Goal: Find specific page/section: Find specific page/section

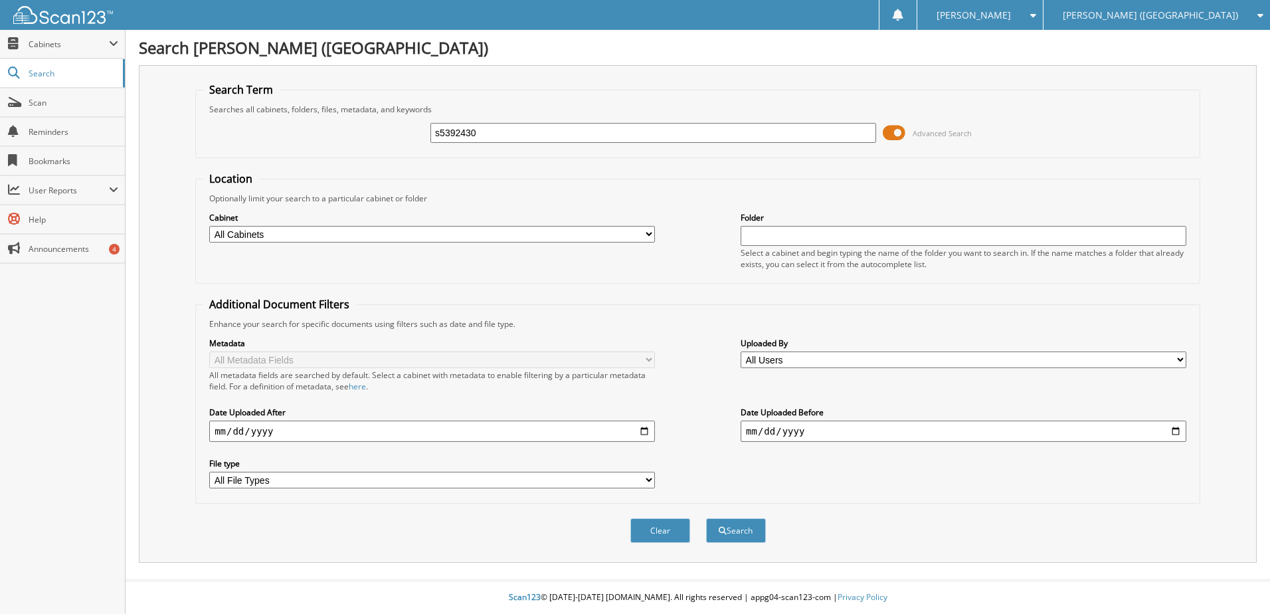
type input "s5392430"
click at [706, 518] on button "Search" at bounding box center [736, 530] width 60 height 25
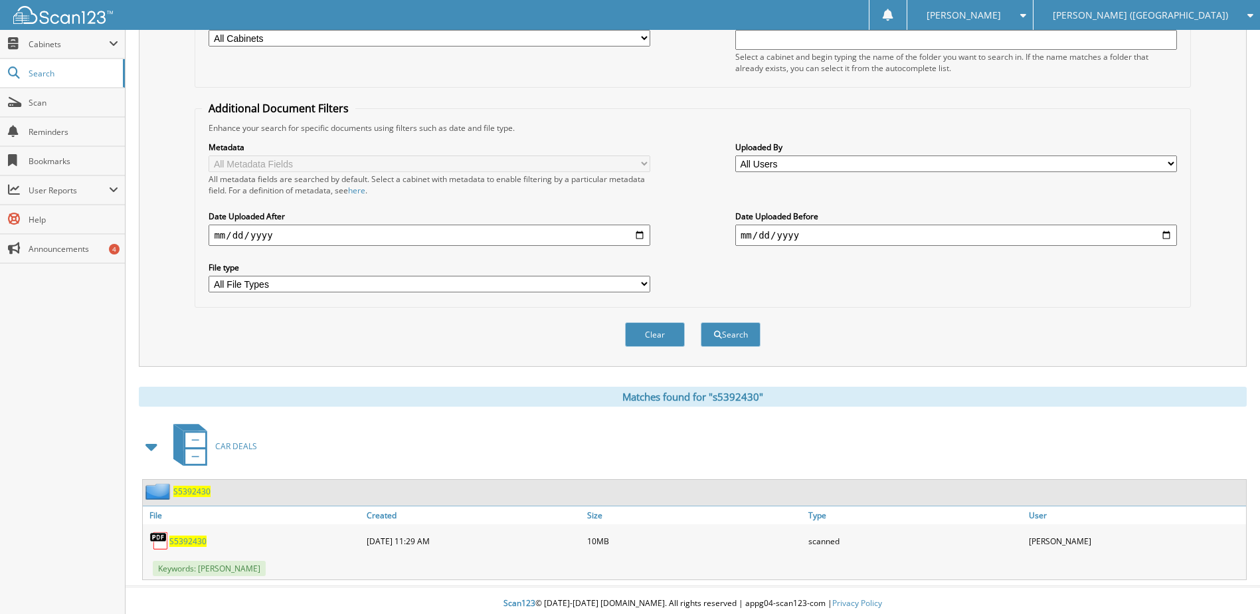
scroll to position [199, 0]
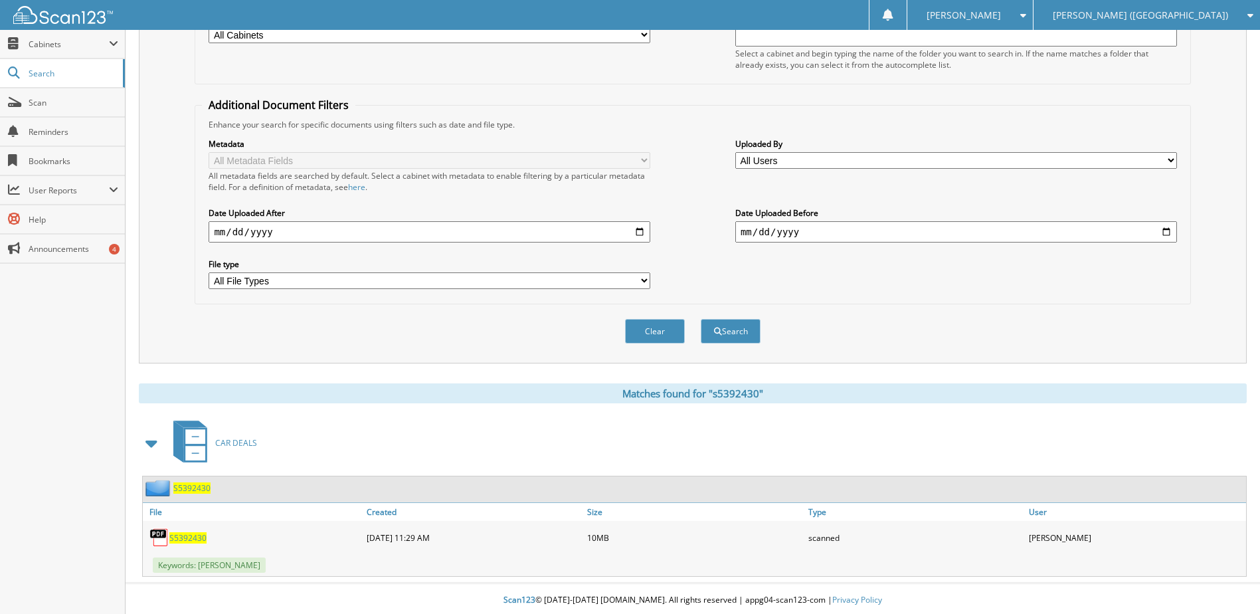
click at [197, 533] on span "S5392430" at bounding box center [187, 537] width 37 height 11
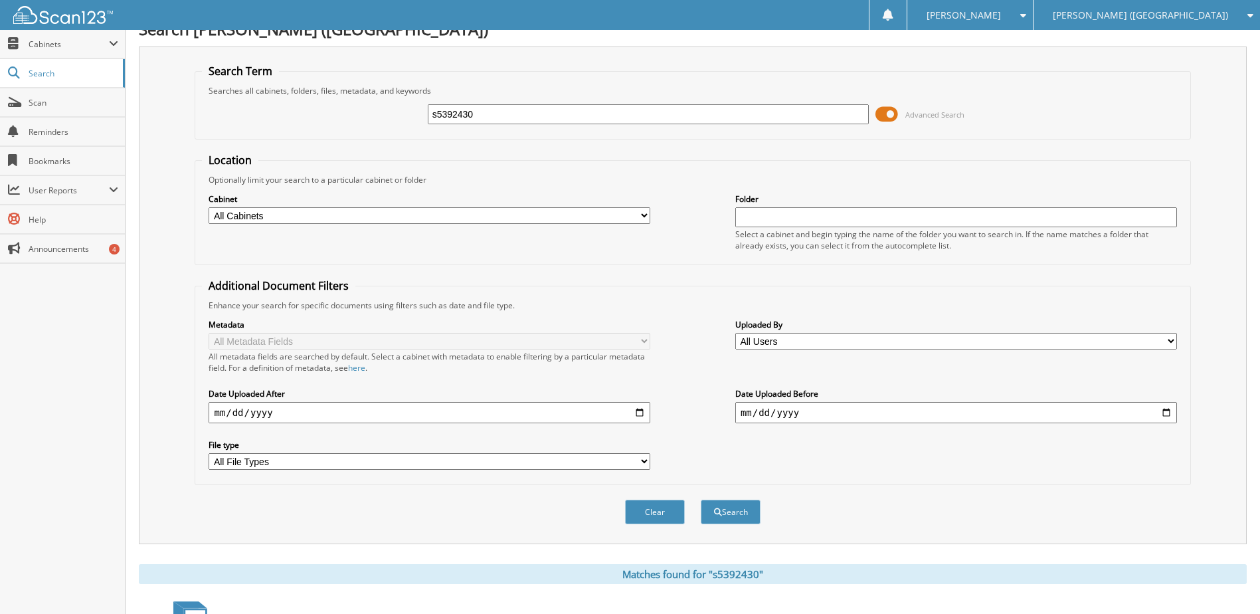
scroll to position [0, 0]
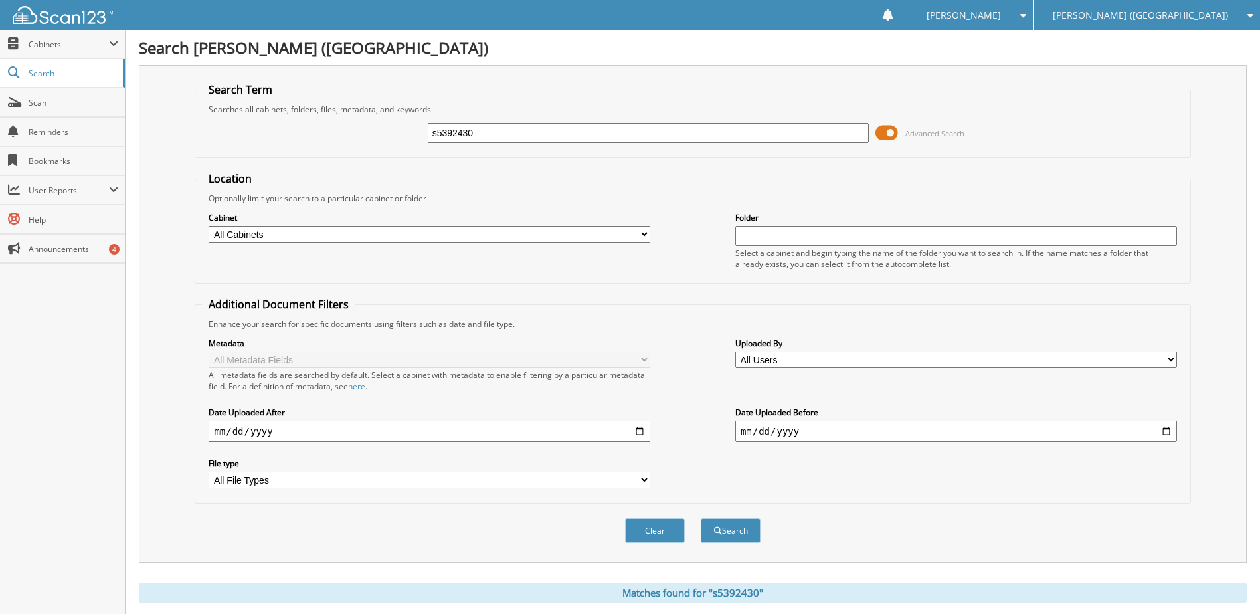
click at [475, 136] on input "s5392430" at bounding box center [649, 133] width 442 height 20
type input "se200468"
click at [701, 518] on button "Search" at bounding box center [731, 530] width 60 height 25
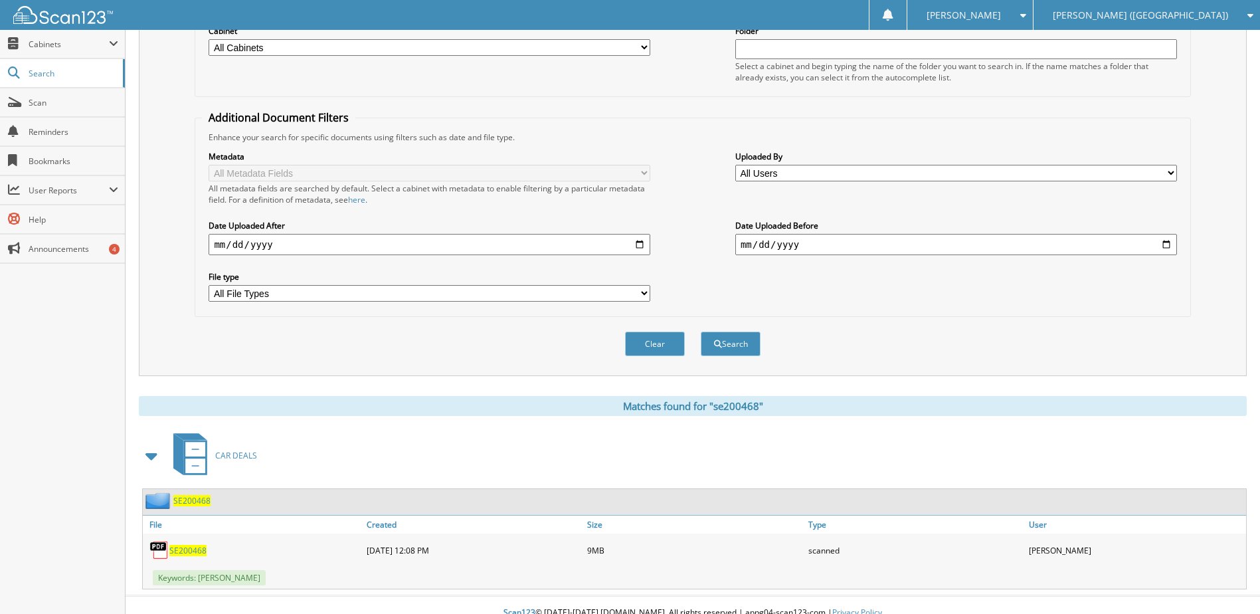
scroll to position [199, 0]
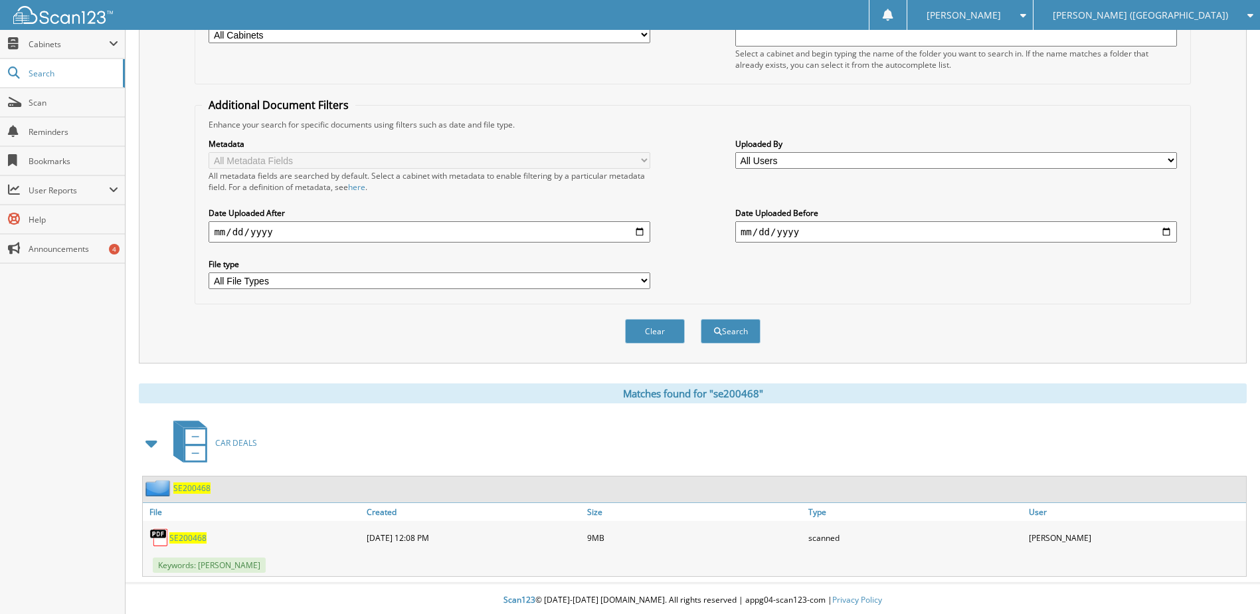
click at [189, 535] on span "SE200468" at bounding box center [187, 537] width 37 height 11
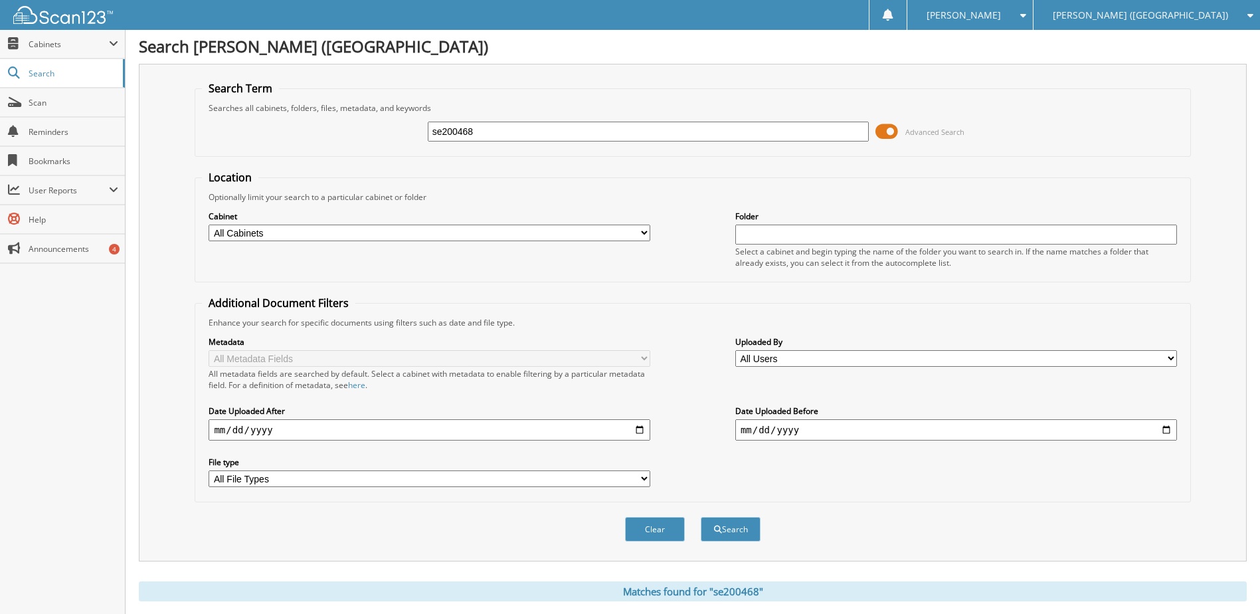
scroll to position [0, 0]
click at [449, 139] on input "se200468" at bounding box center [649, 133] width 442 height 20
type input "s7255507"
click at [701, 518] on button "Search" at bounding box center [731, 530] width 60 height 25
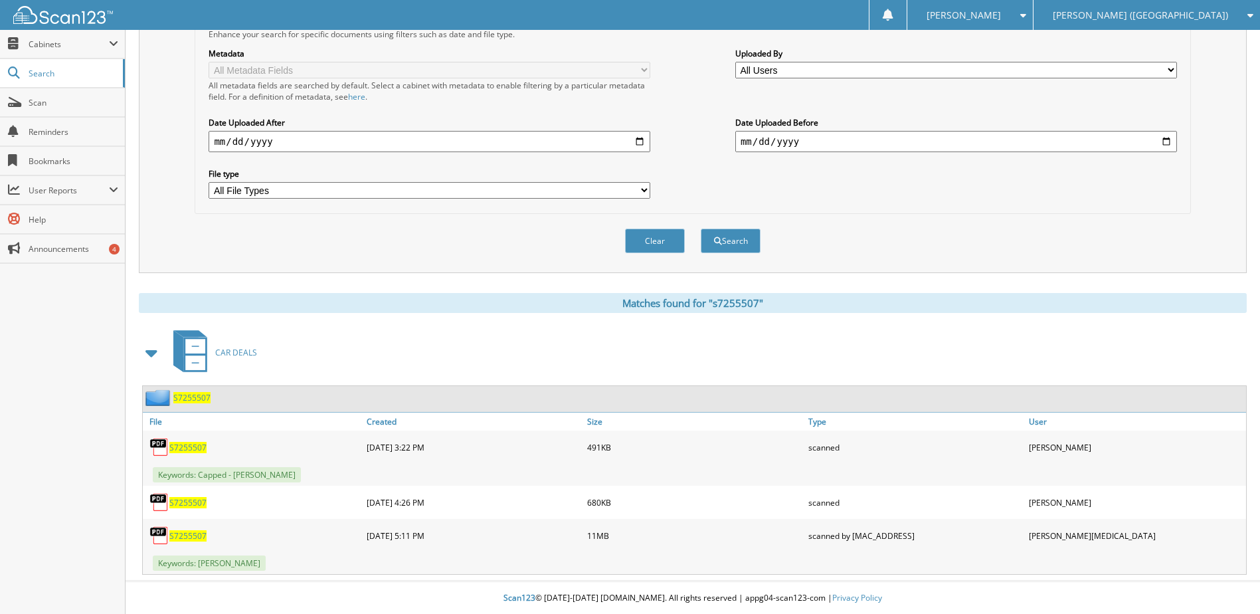
scroll to position [291, 0]
click at [186, 401] on span "S7255507" at bounding box center [191, 396] width 37 height 11
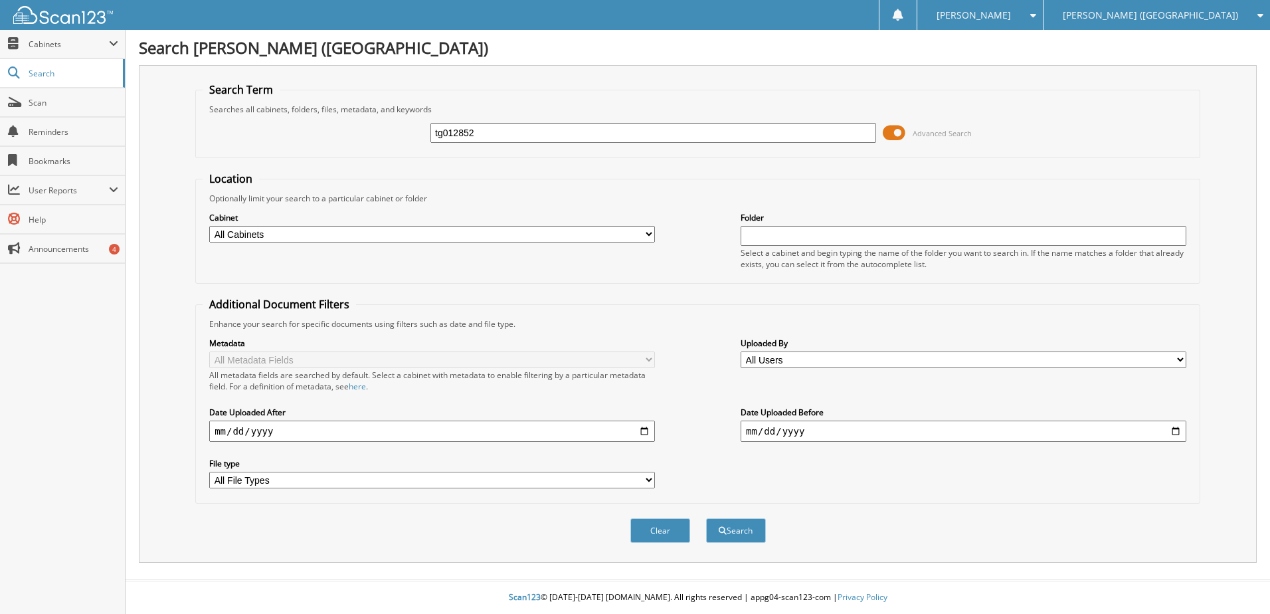
type input "tg012852"
click at [706, 518] on button "Search" at bounding box center [736, 530] width 60 height 25
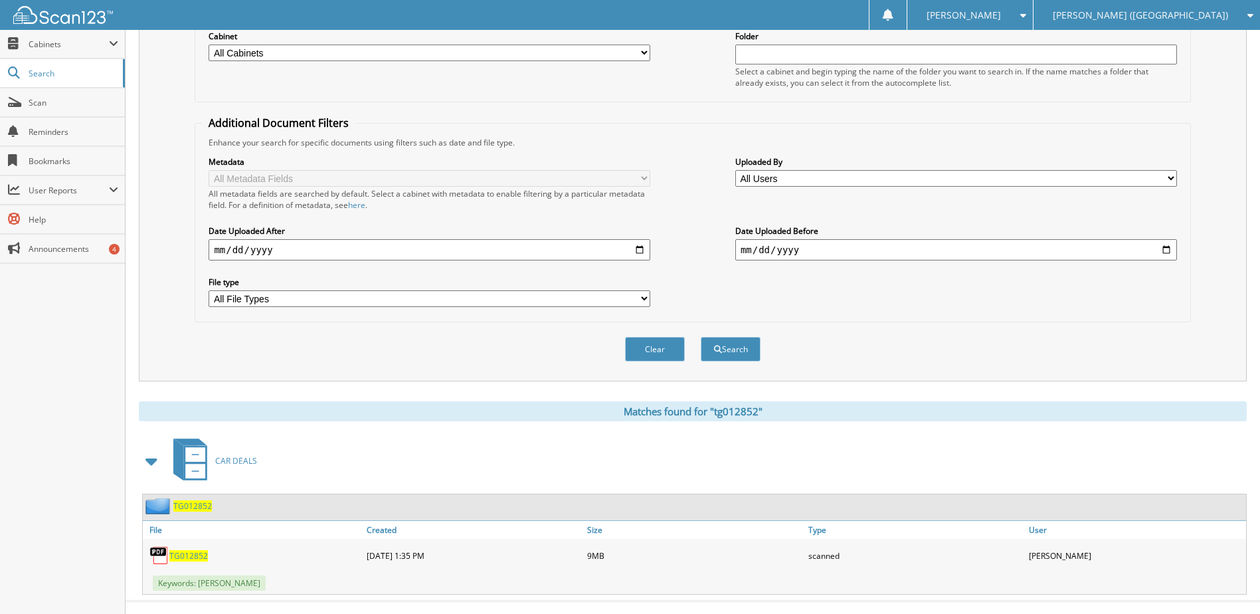
scroll to position [203, 0]
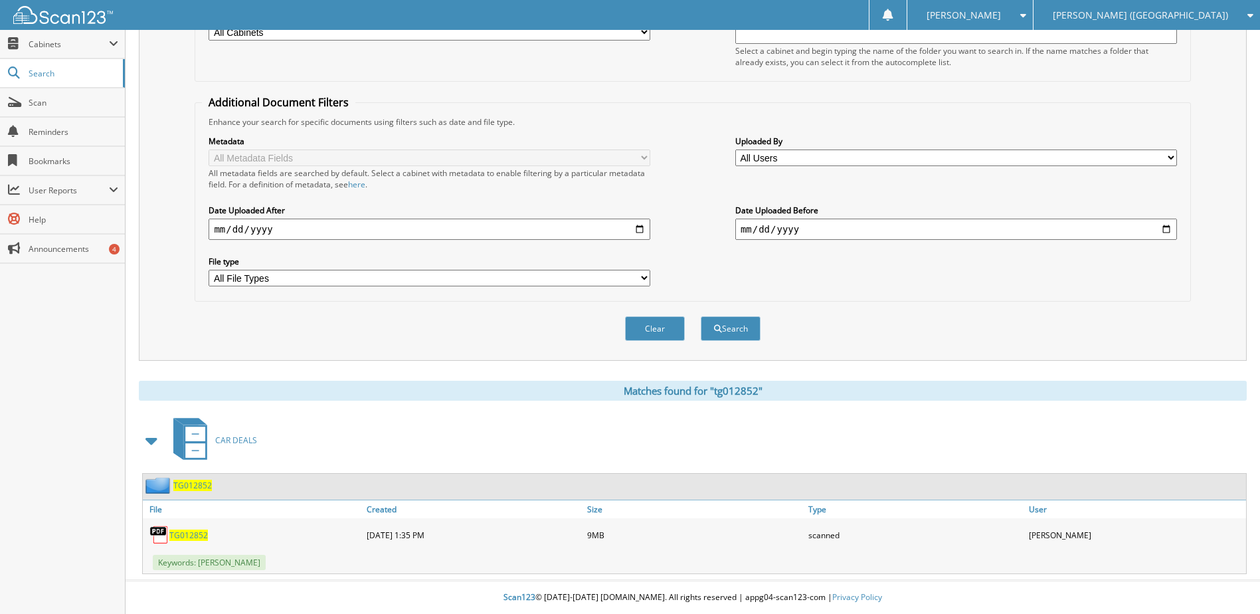
click at [199, 531] on span "TG012852" at bounding box center [188, 534] width 39 height 11
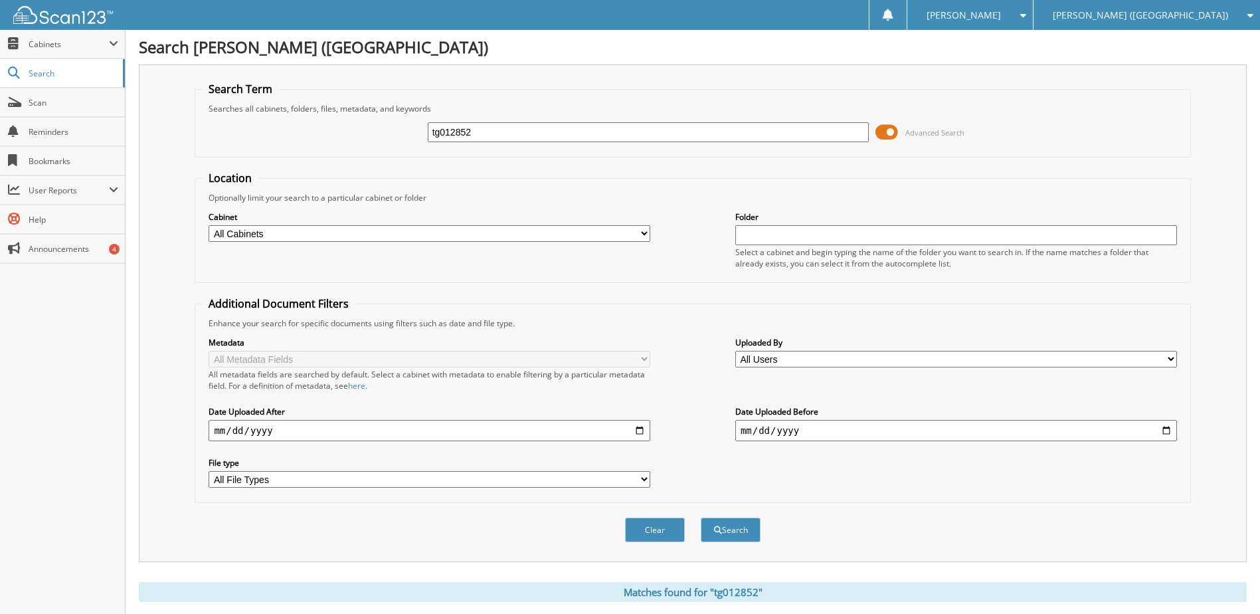
scroll to position [0, 0]
click at [58, 107] on span "Scan" at bounding box center [74, 102] width 90 height 11
